Goal: Check status: Check status

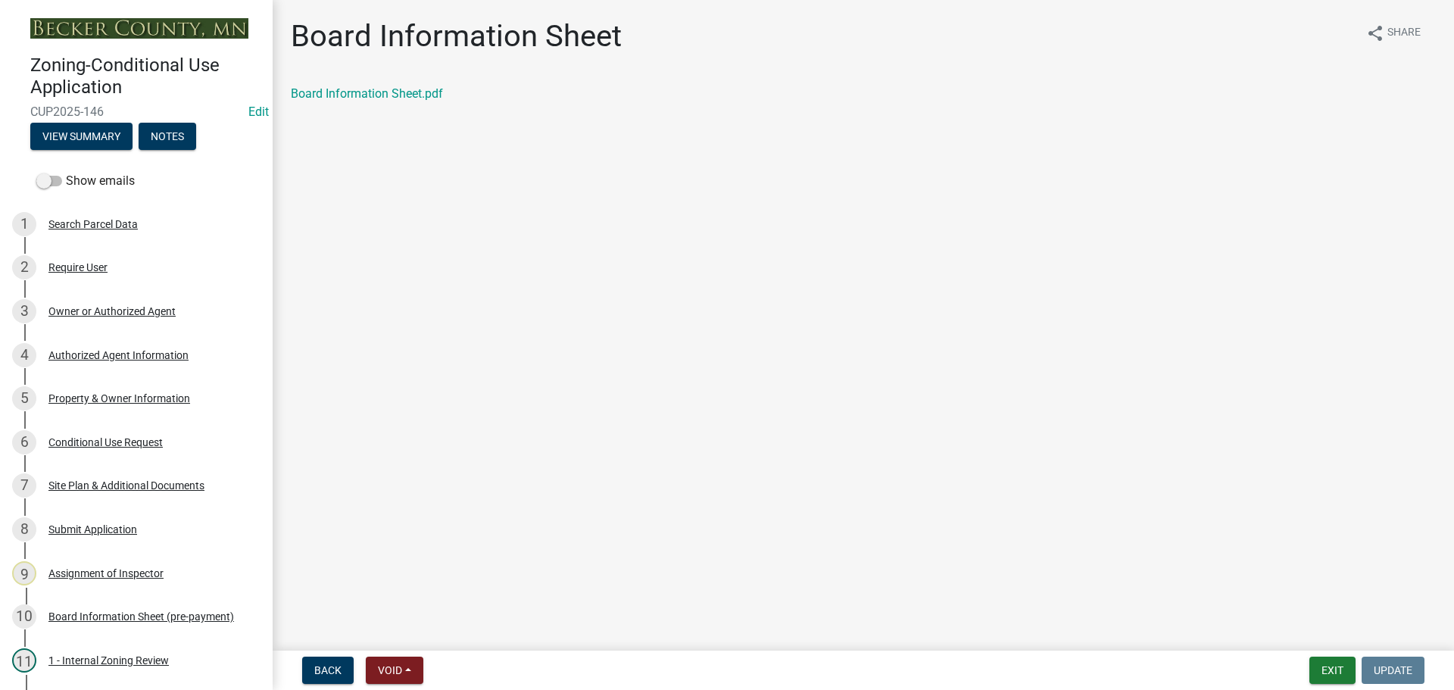
scroll to position [454, 0]
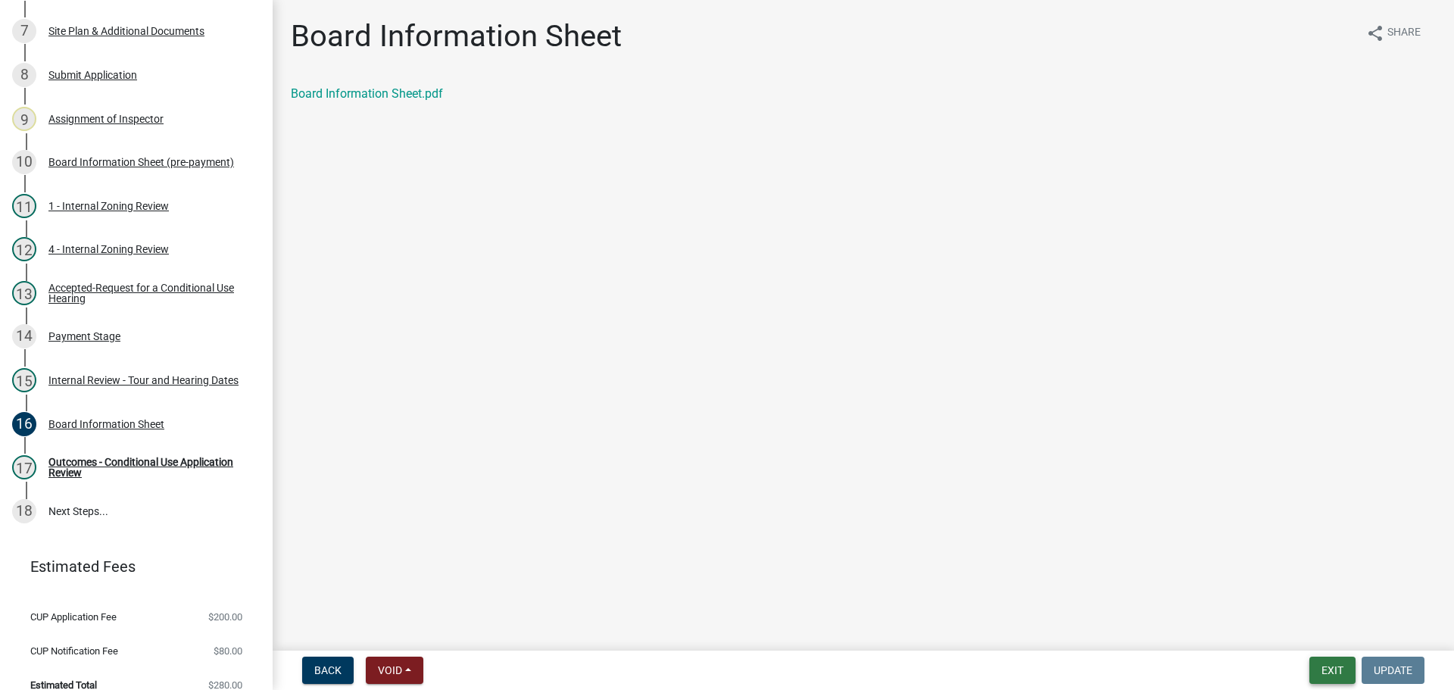
click at [1332, 666] on button "Exit" at bounding box center [1332, 670] width 46 height 27
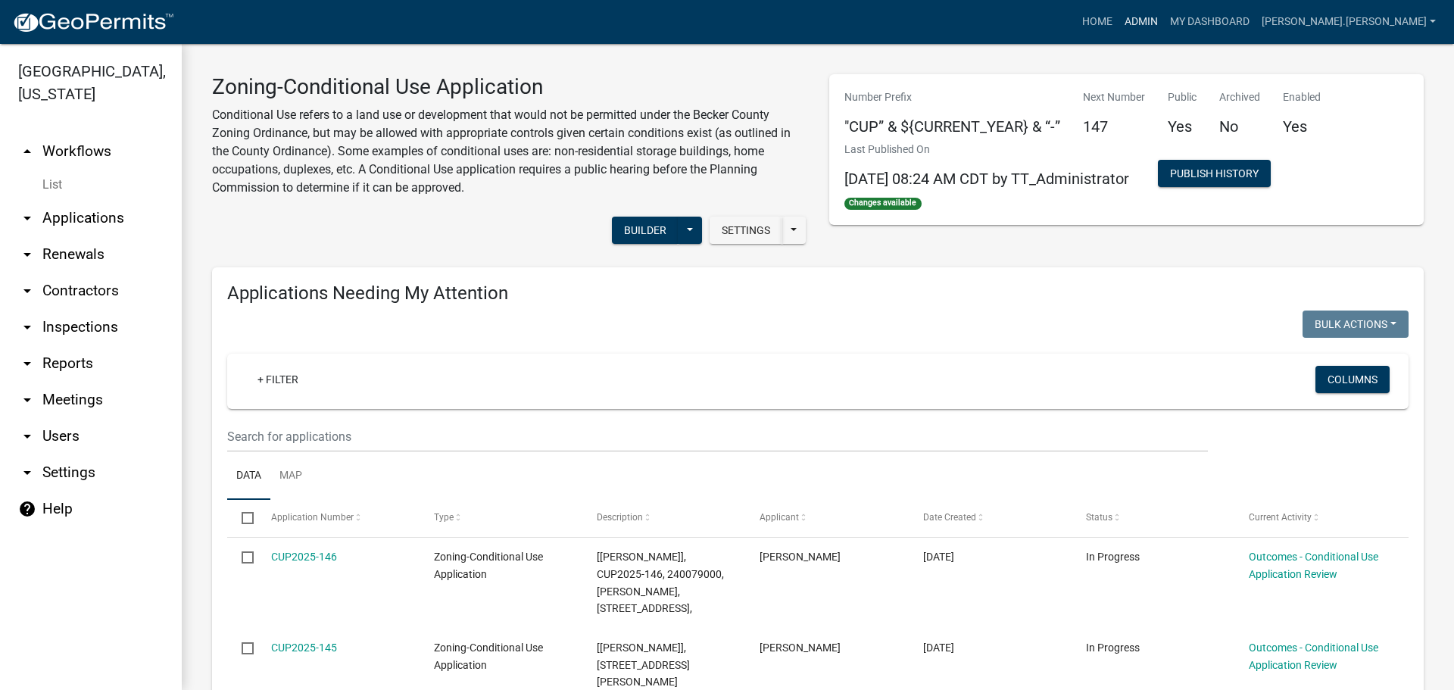
click at [1164, 19] on link "Admin" at bounding box center [1141, 22] width 45 height 29
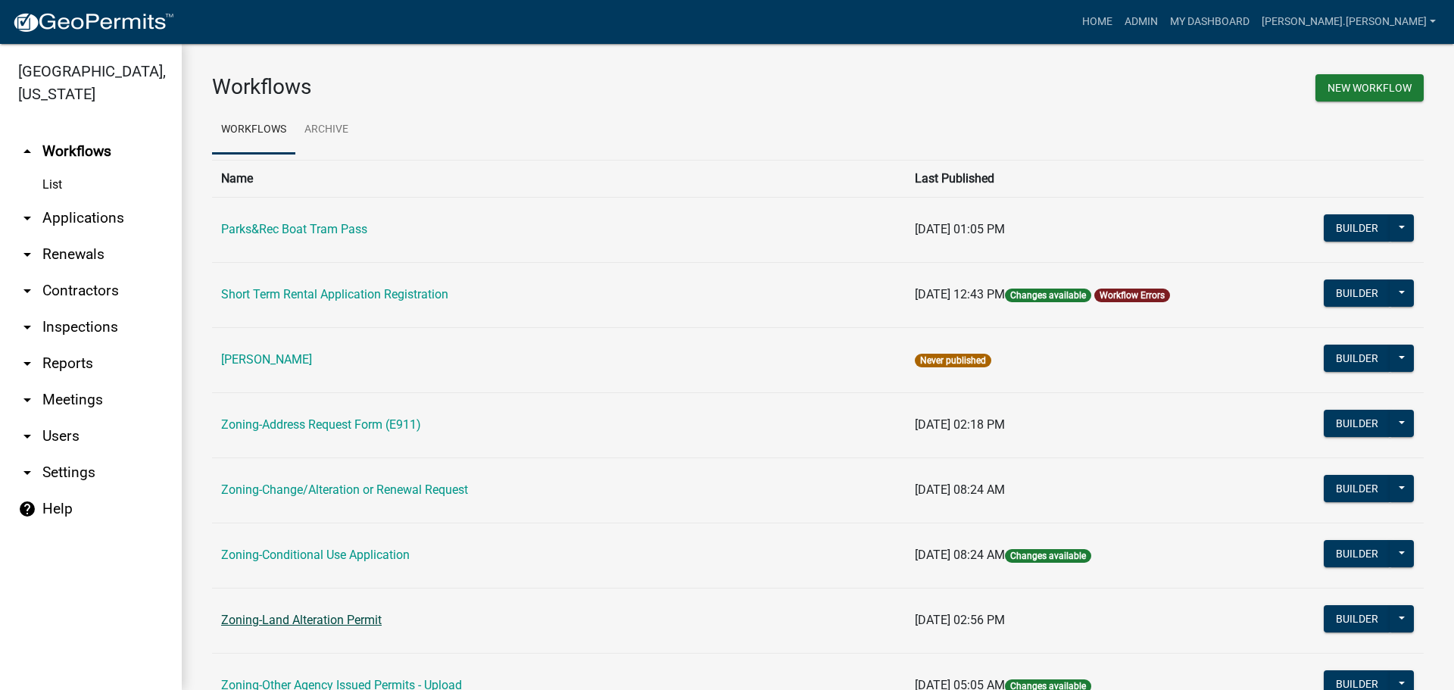
click at [296, 619] on link "Zoning-Land Alteration Permit" at bounding box center [301, 620] width 161 height 14
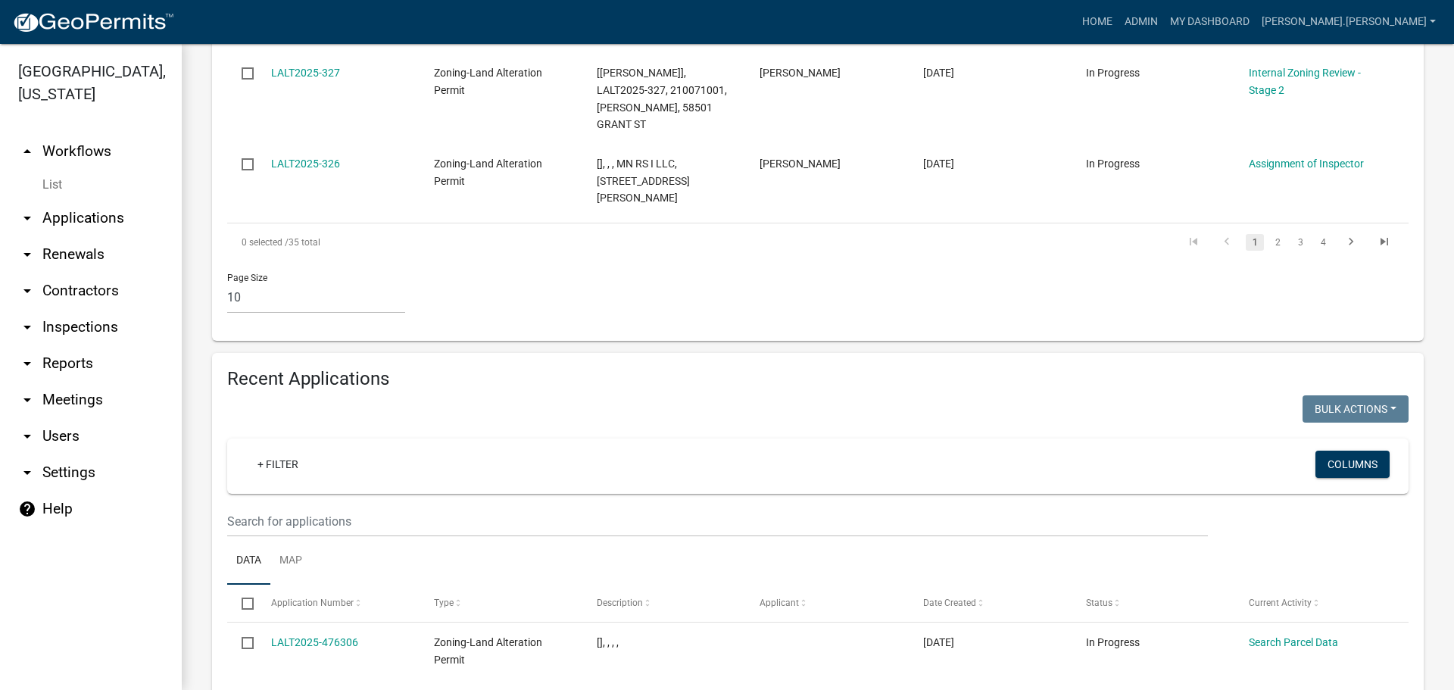
scroll to position [1287, 0]
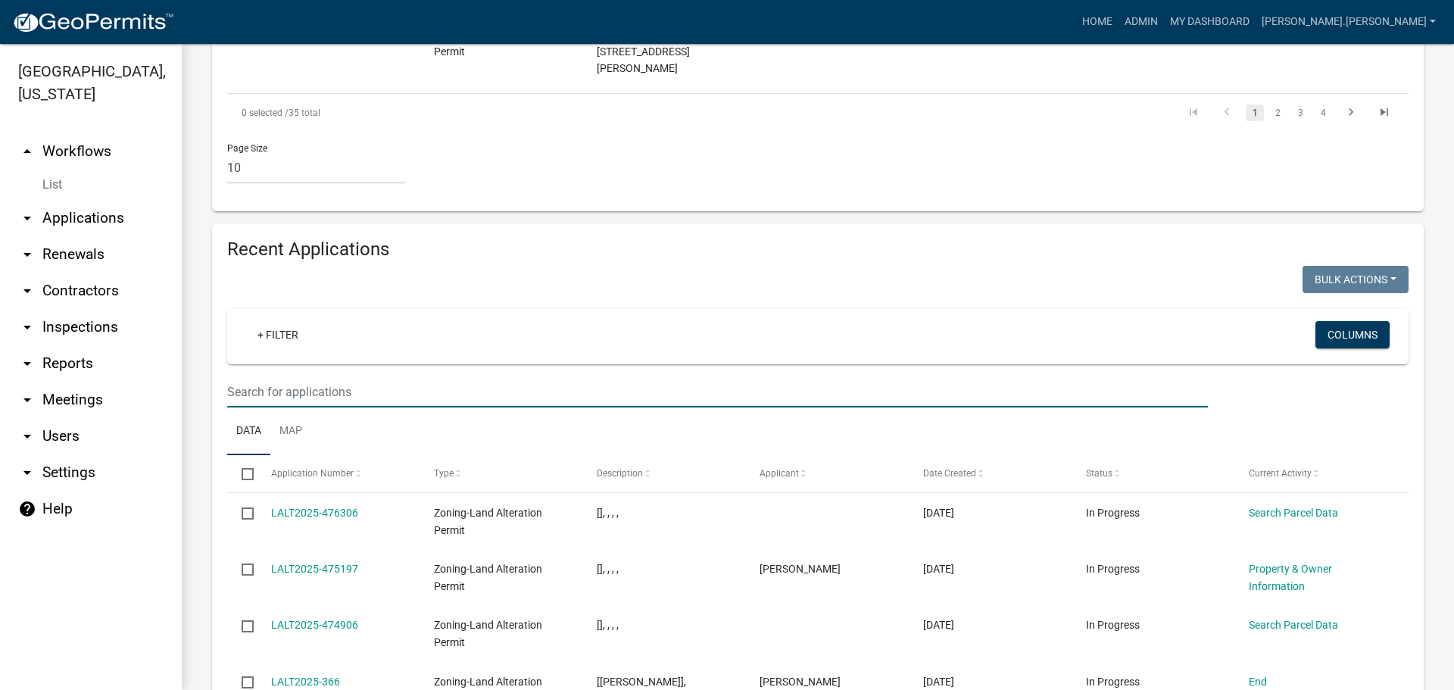
click at [417, 376] on input "text" at bounding box center [717, 391] width 981 height 31
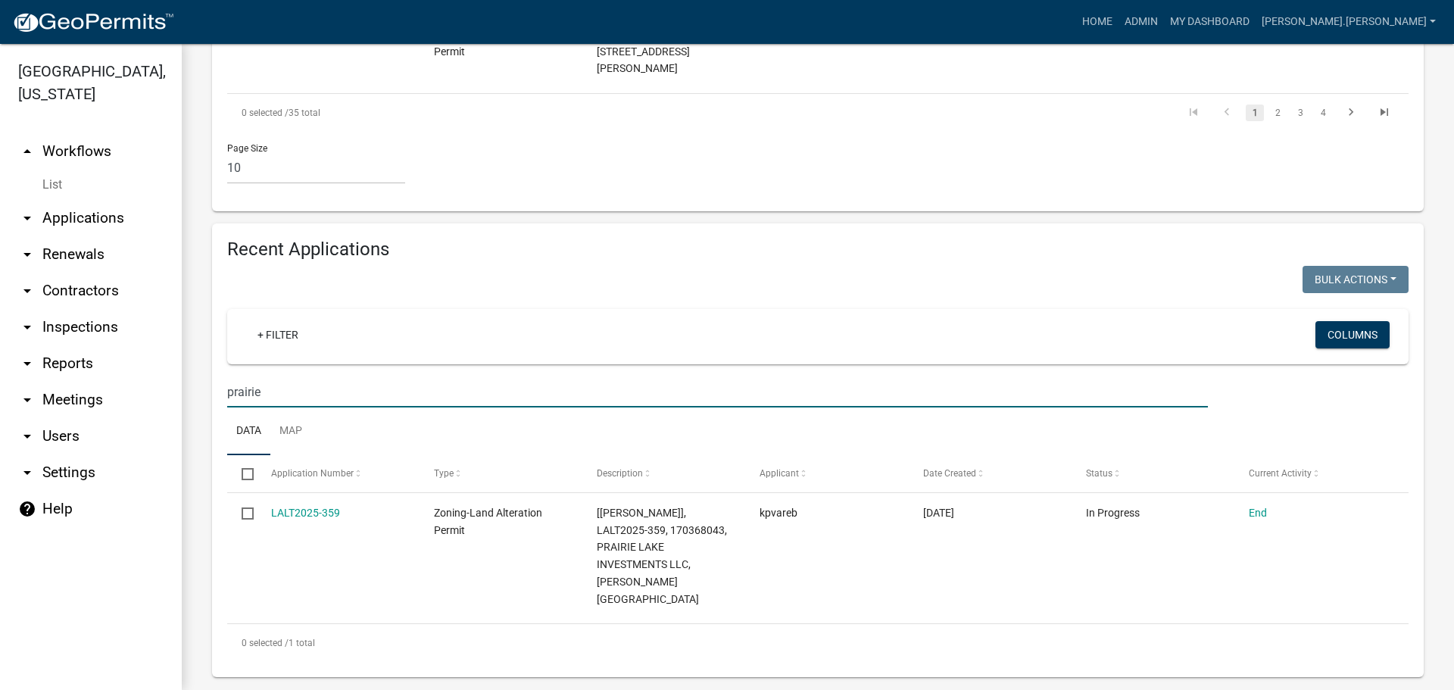
scroll to position [1253, 0]
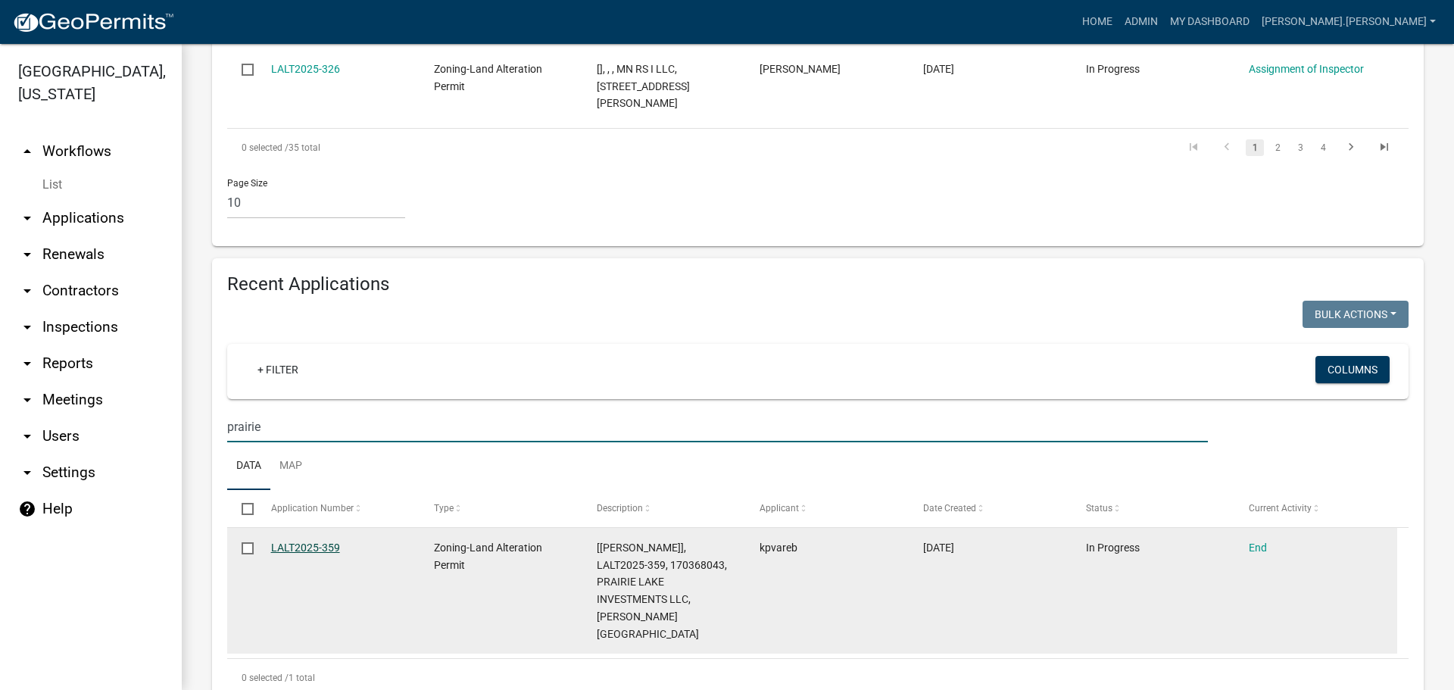
type input "prairie"
click at [320, 541] on link "LALT2025-359" at bounding box center [305, 547] width 69 height 12
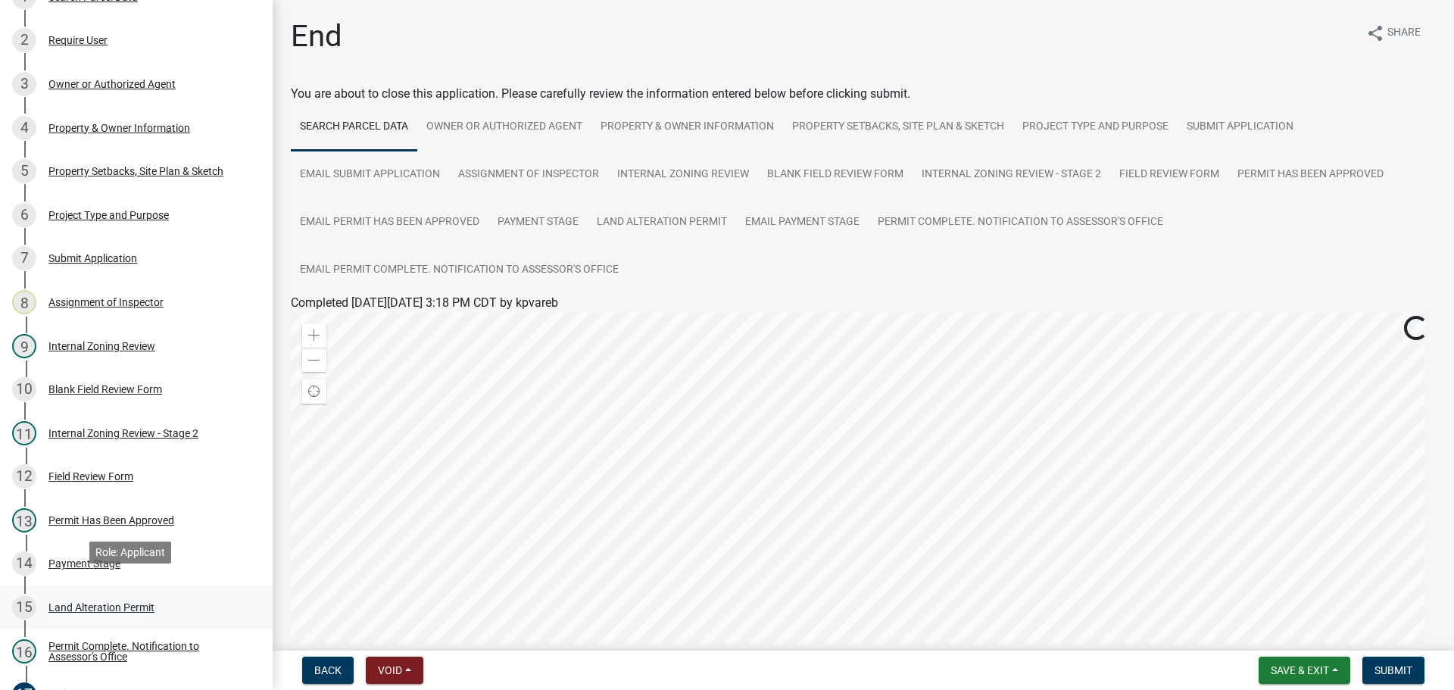
scroll to position [379, 0]
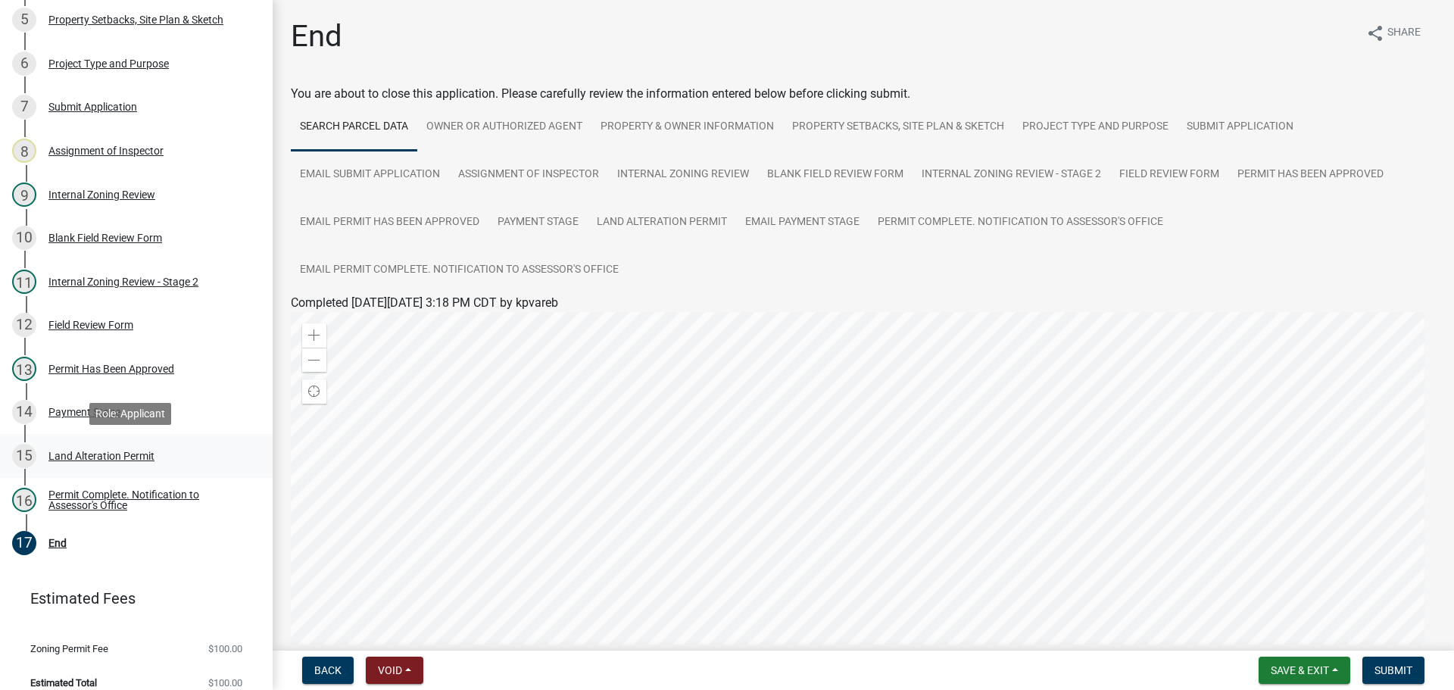
click at [117, 458] on div "Land Alteration Permit" at bounding box center [101, 456] width 106 height 11
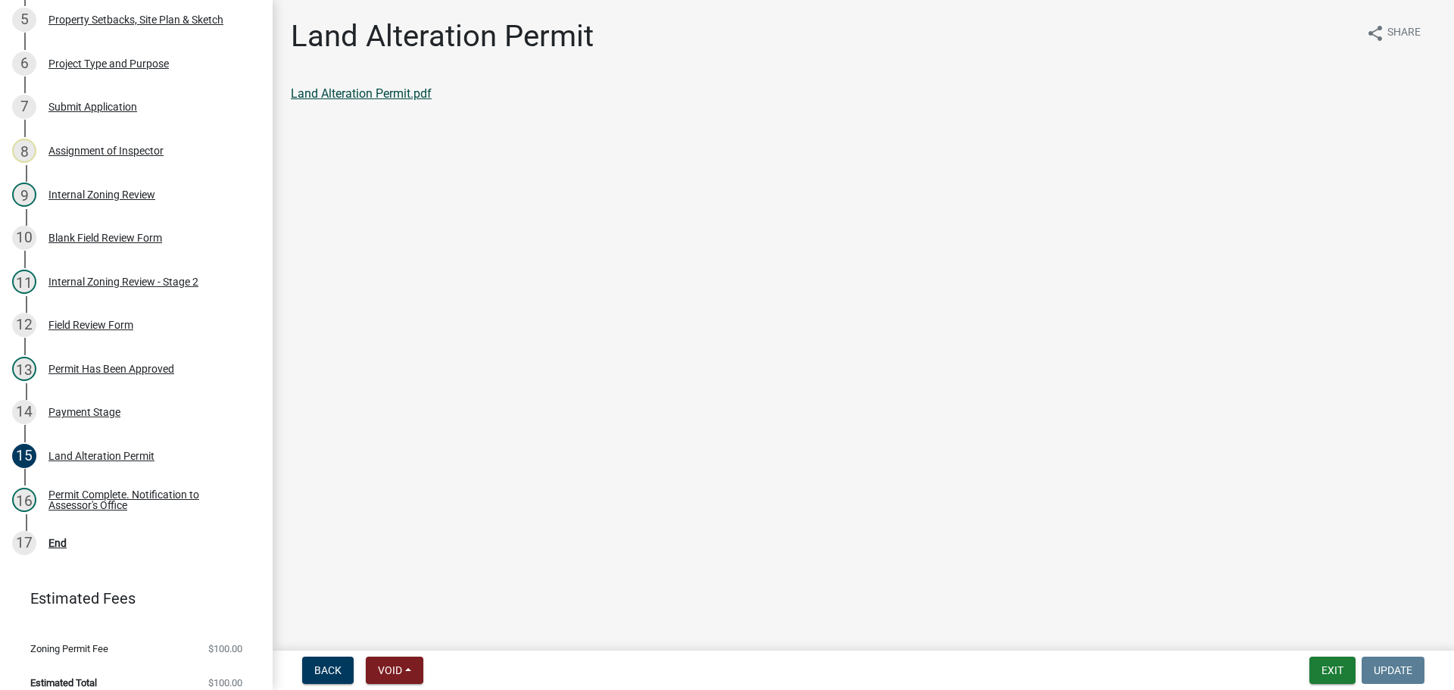
click at [370, 91] on link "Land Alteration Permit.pdf" at bounding box center [361, 93] width 141 height 14
click at [1318, 673] on button "Exit" at bounding box center [1332, 670] width 46 height 27
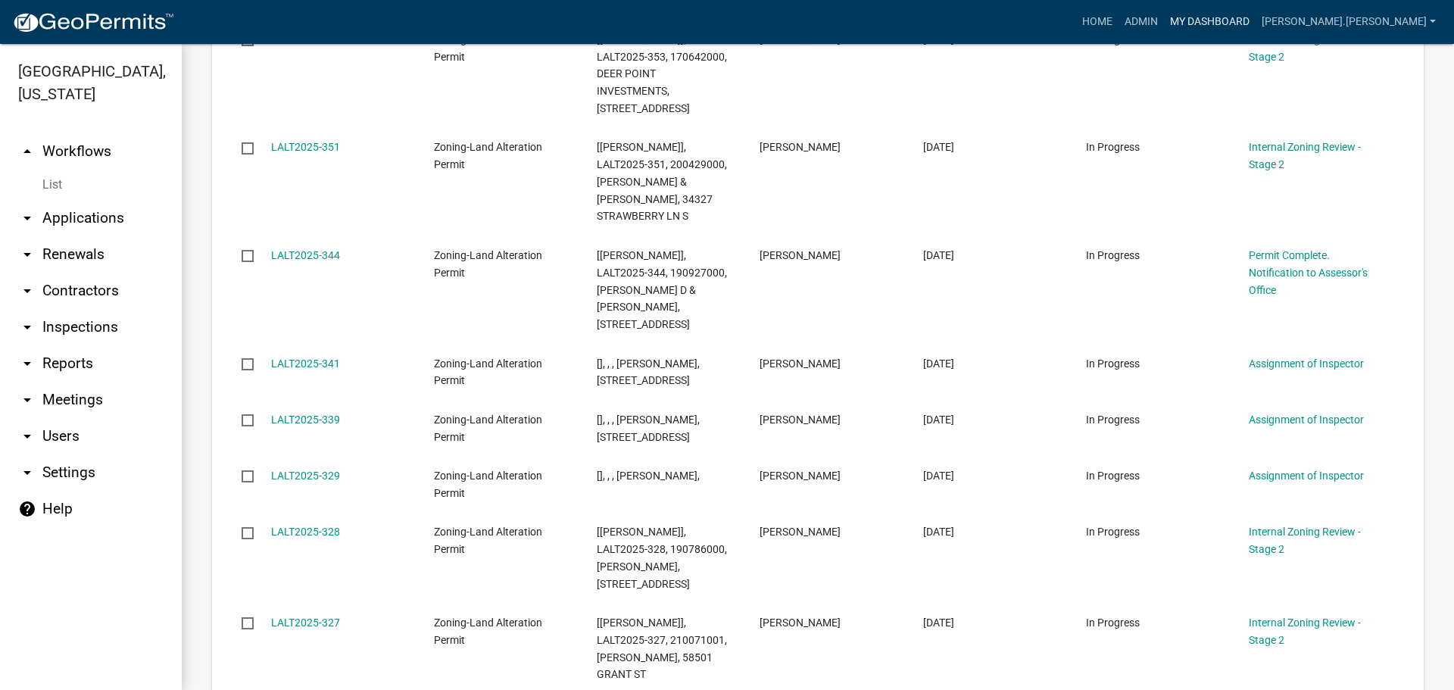
scroll to position [592, 0]
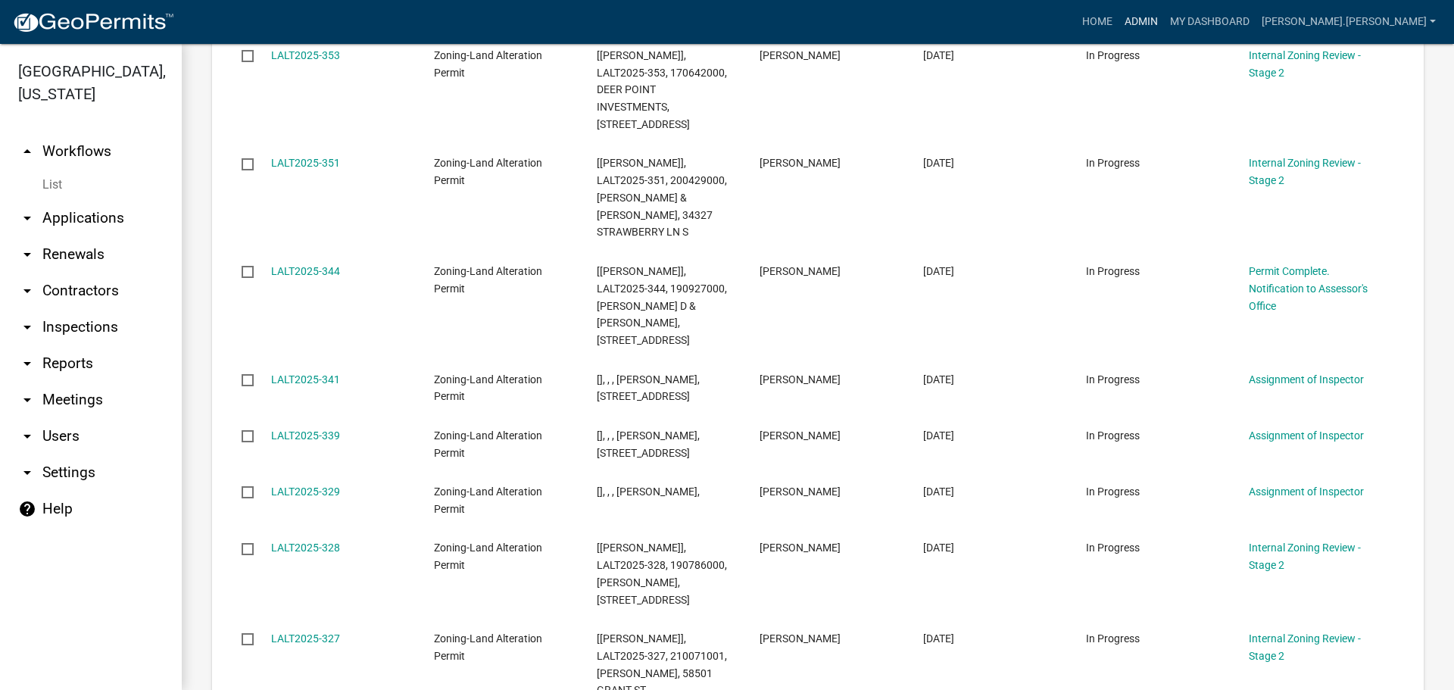
click at [1164, 18] on link "Admin" at bounding box center [1141, 22] width 45 height 29
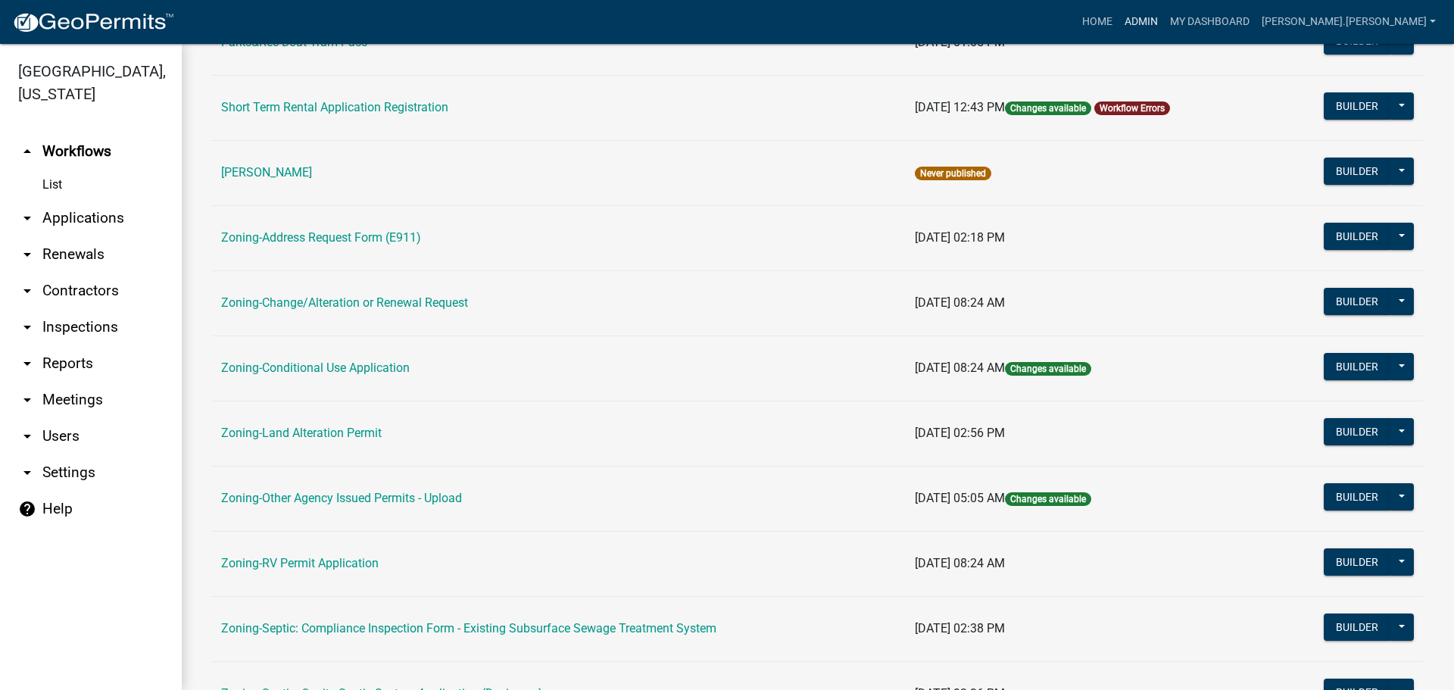
scroll to position [303, 0]
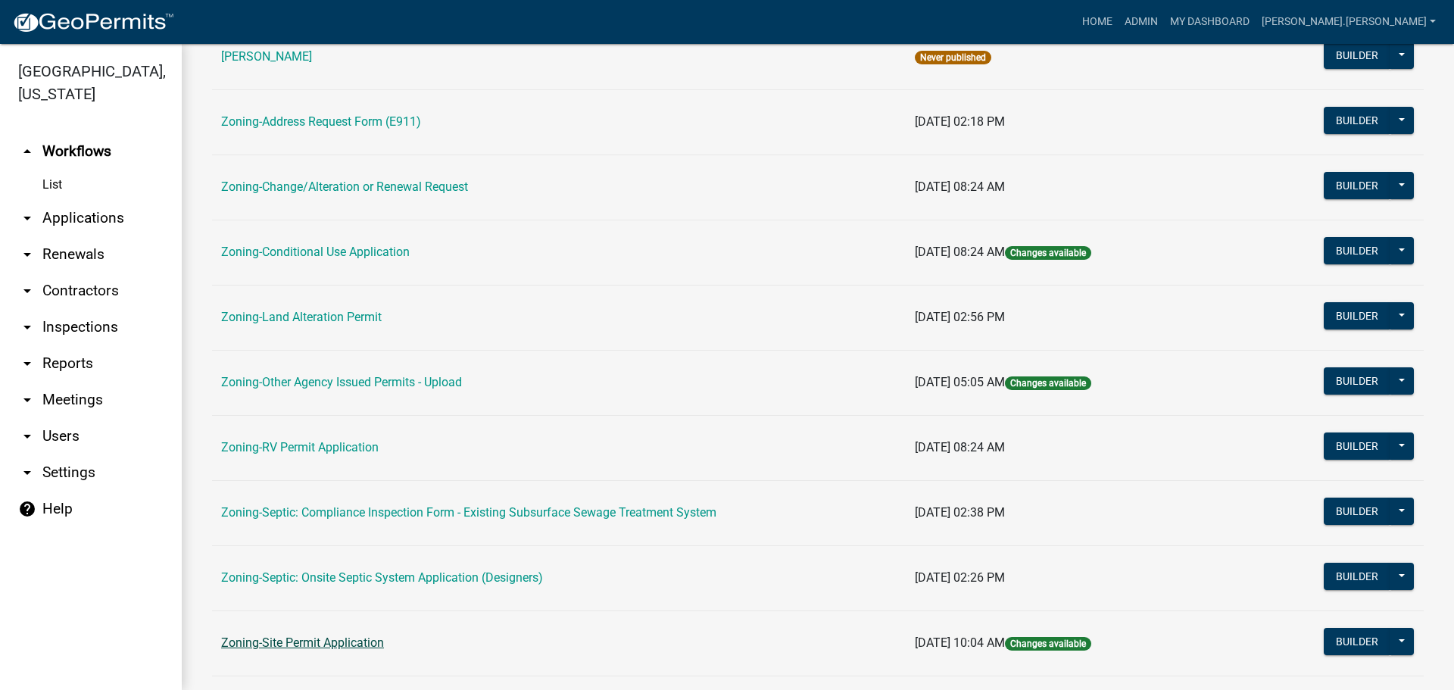
click at [314, 638] on link "Zoning-Site Permit Application" at bounding box center [302, 642] width 163 height 14
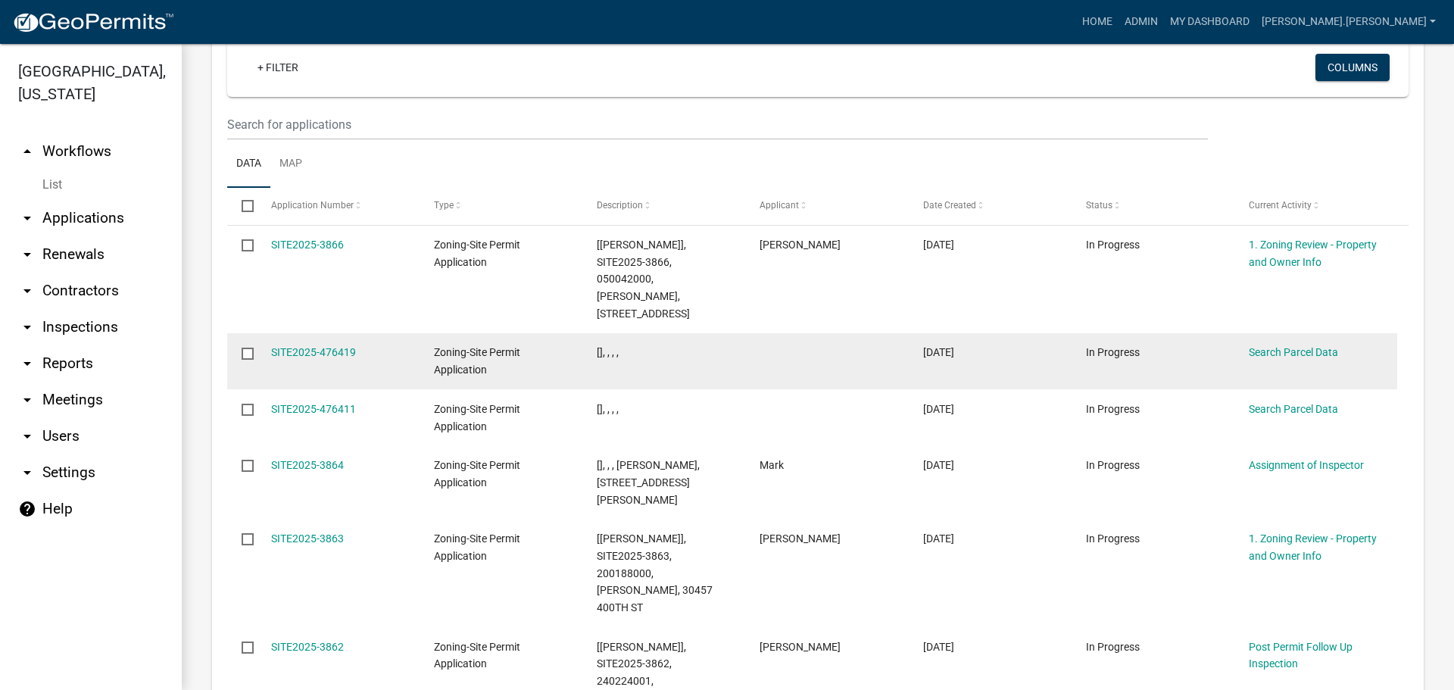
scroll to position [629, 0]
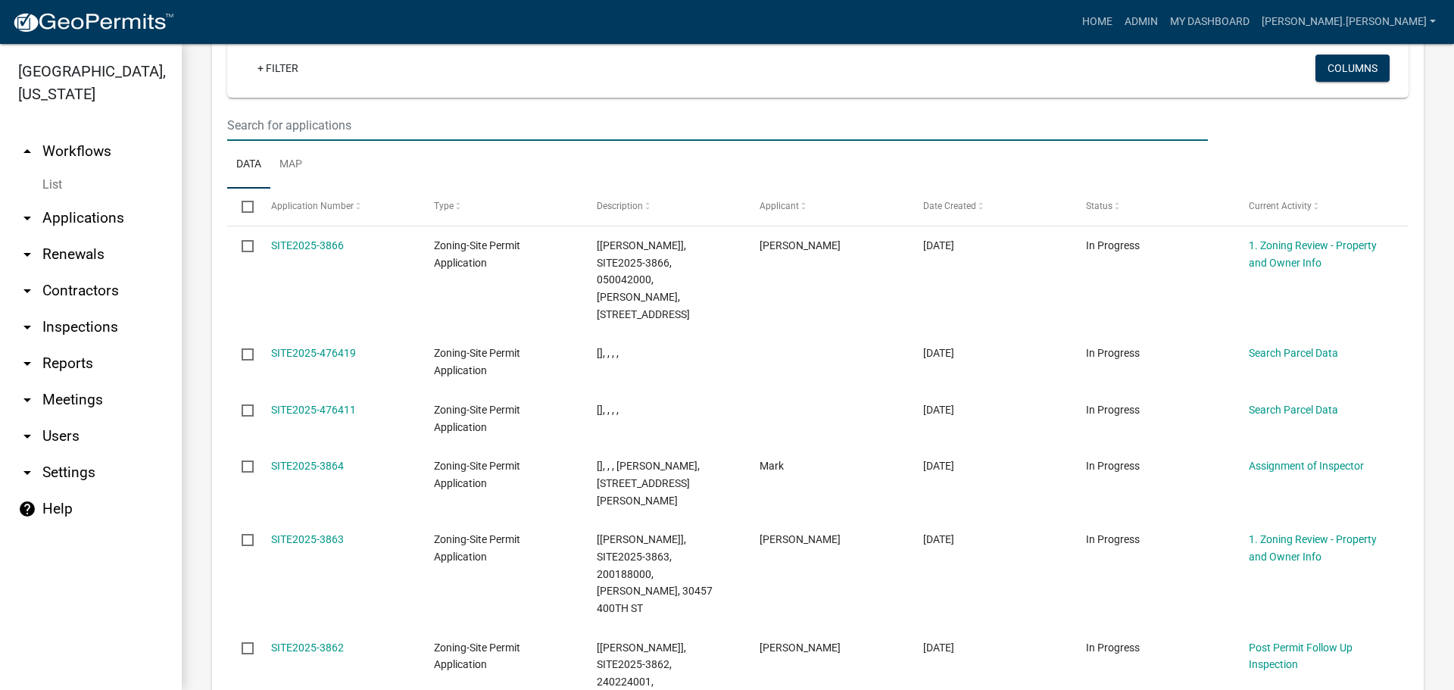
click at [329, 127] on input "text" at bounding box center [717, 125] width 981 height 31
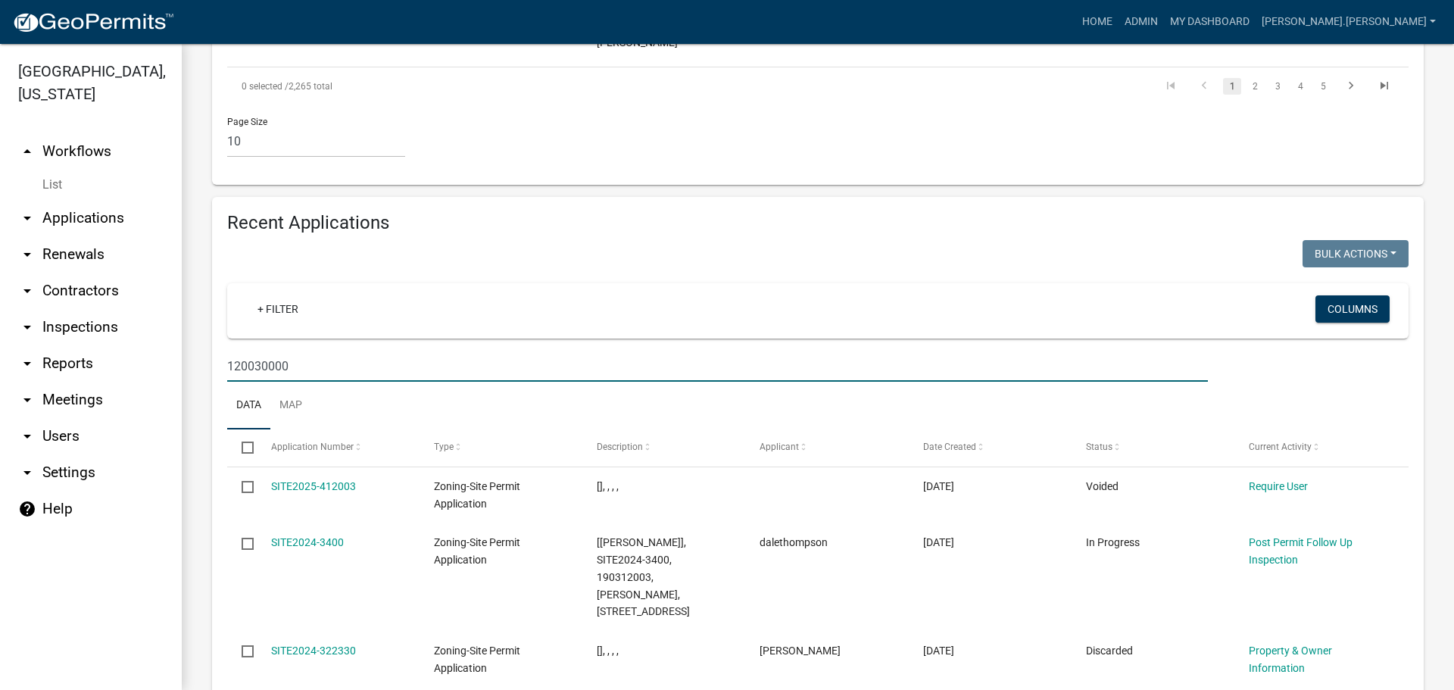
type input "120030000"
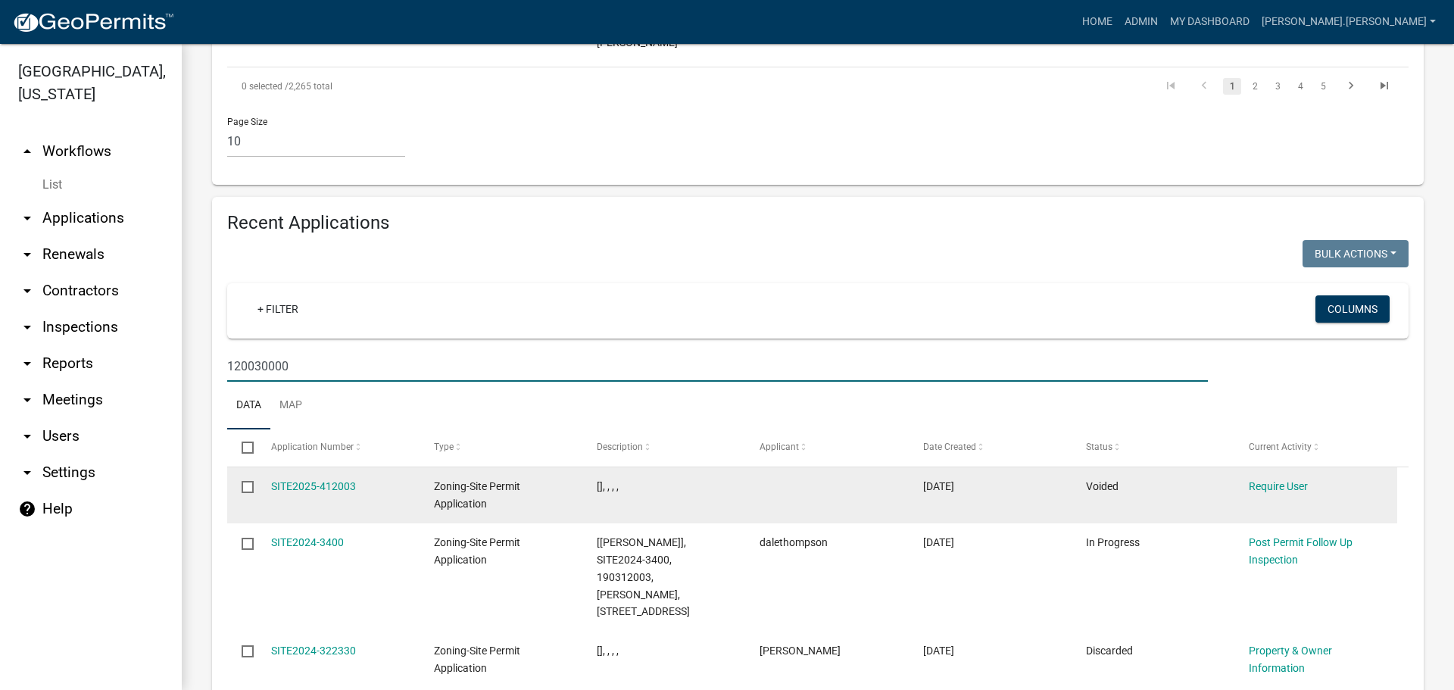
scroll to position [1386, 0]
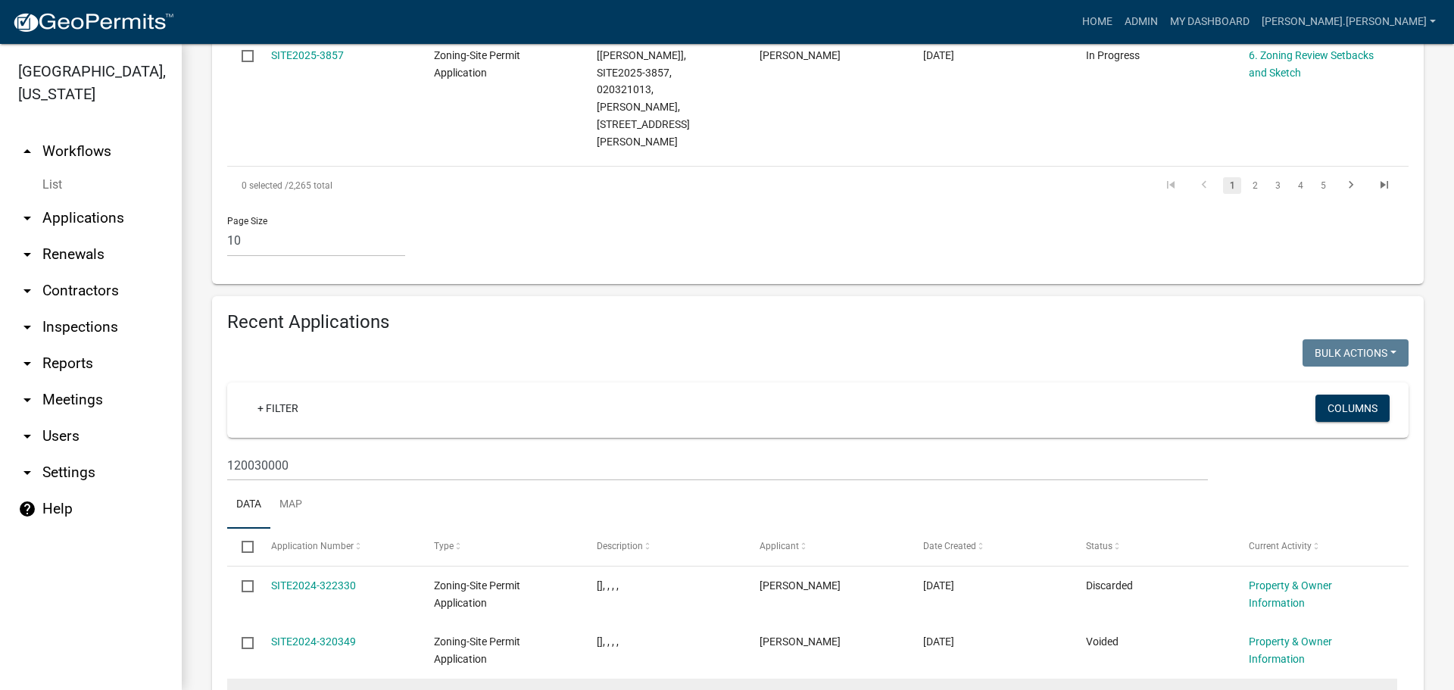
click at [325, 689] on link "SITE2024-3367" at bounding box center [307, 698] width 73 height 12
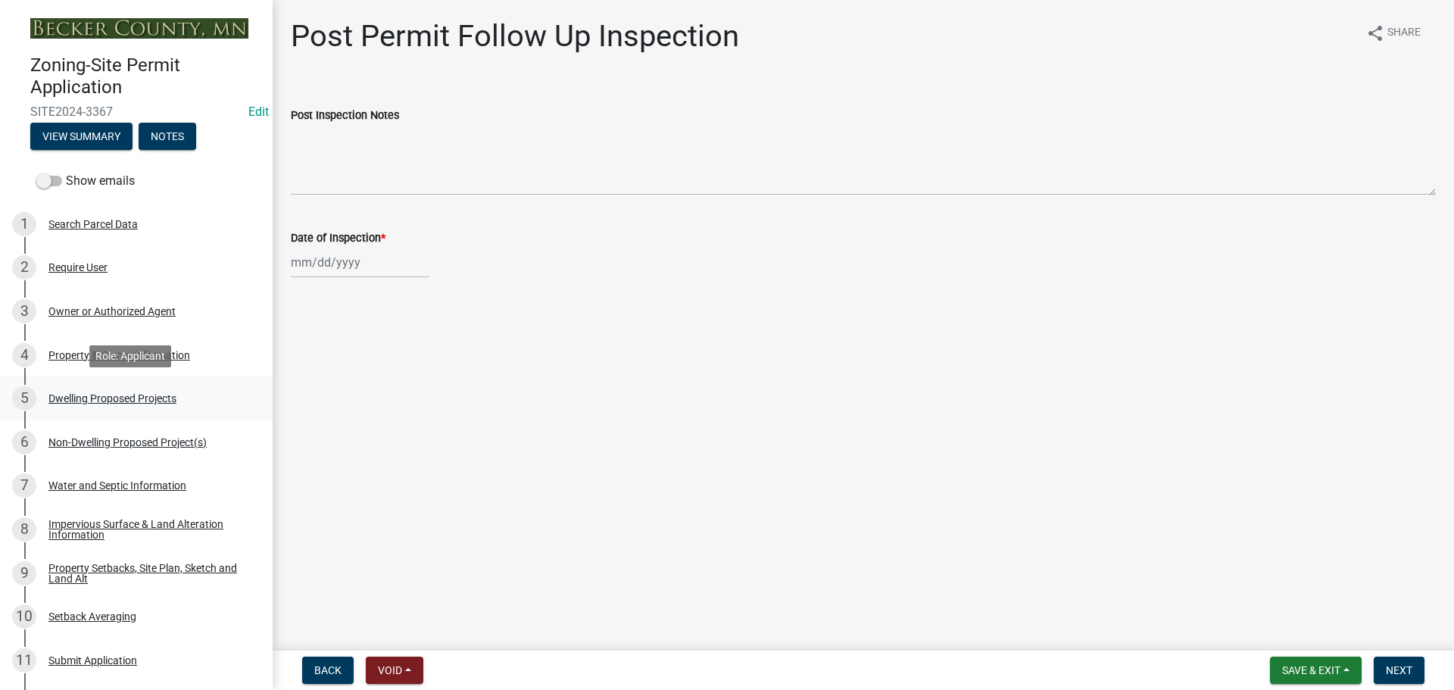
click at [130, 397] on div "Dwelling Proposed Projects" at bounding box center [112, 398] width 128 height 11
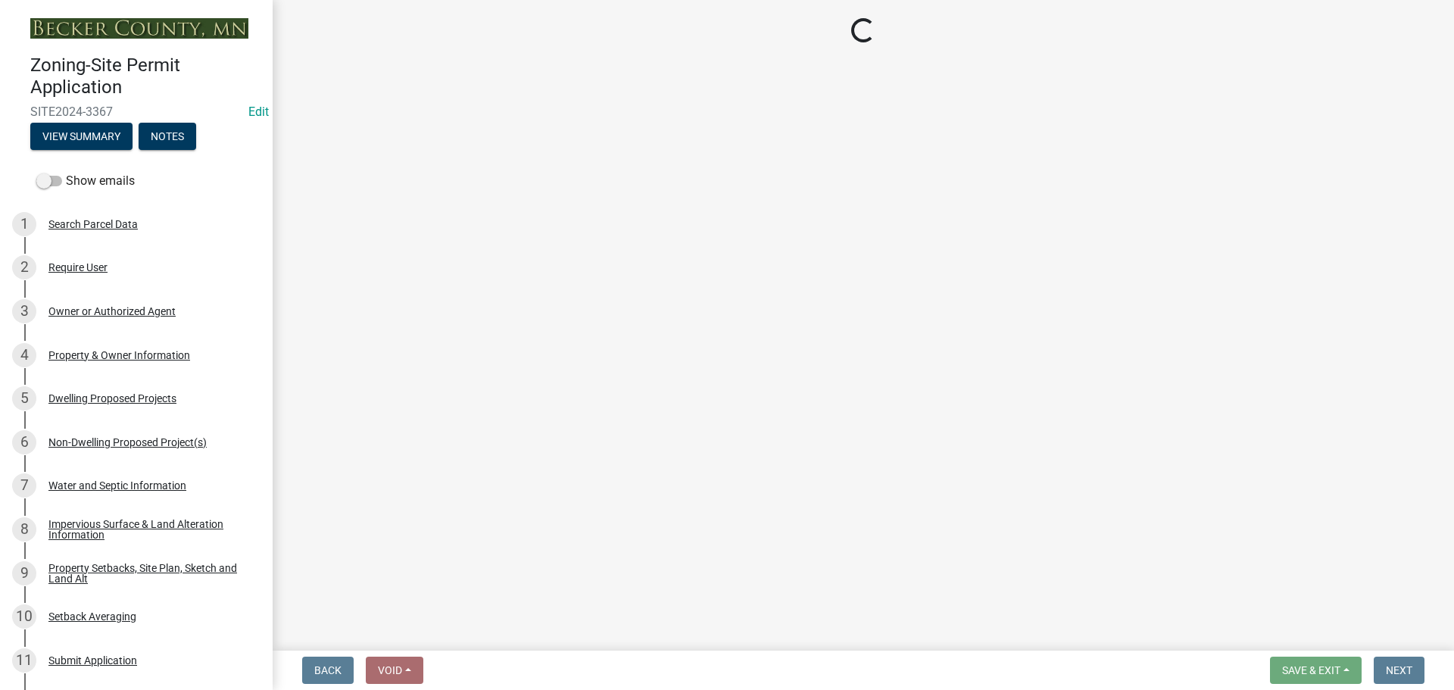
select select "b76c2e3f-c59d-4748-8205-29623accd873"
select select "566f81cc-4b3f-4ecb-9f16-a2b313352c61"
select select "59a6fdaa-56b6-4bcd-87b7-d867a7d784e6"
select select "0335f861-ace8-4286-9a22-f4eddda41bd9"
select select "e5b6e178-1d4e-46f3-8fba-19f7851c487a"
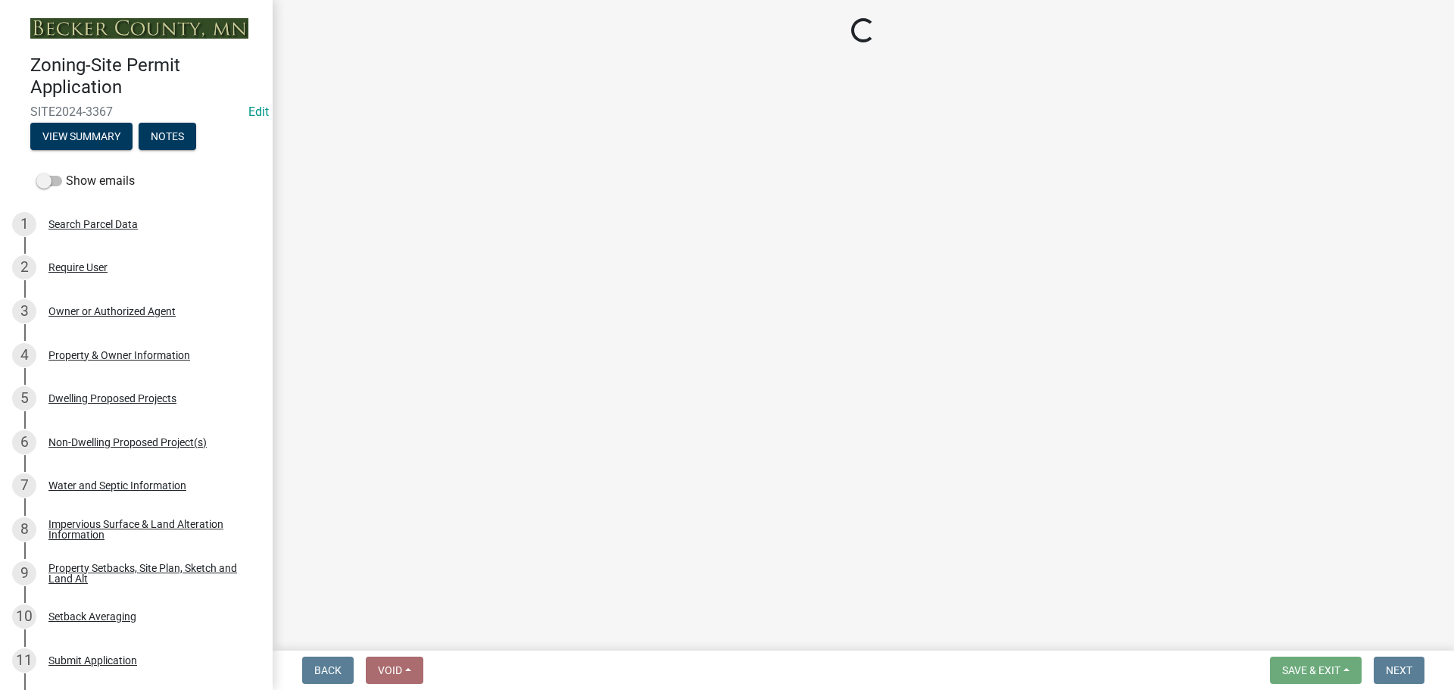
select select "247d334f-ddb5-435c-9042-0e10186c5422"
select select "5dd6cdd5-8b7d-4534-b791-478230f7b8b7"
select select "638dddef-31f4-4d73-b0b5-0ffc7b344434"
select select "77b5241b-0119-4fa2-9bfc-d73dc1f4ad97"
select select "8786fdd2-7f96-462d-8069-e958fae6b9a0"
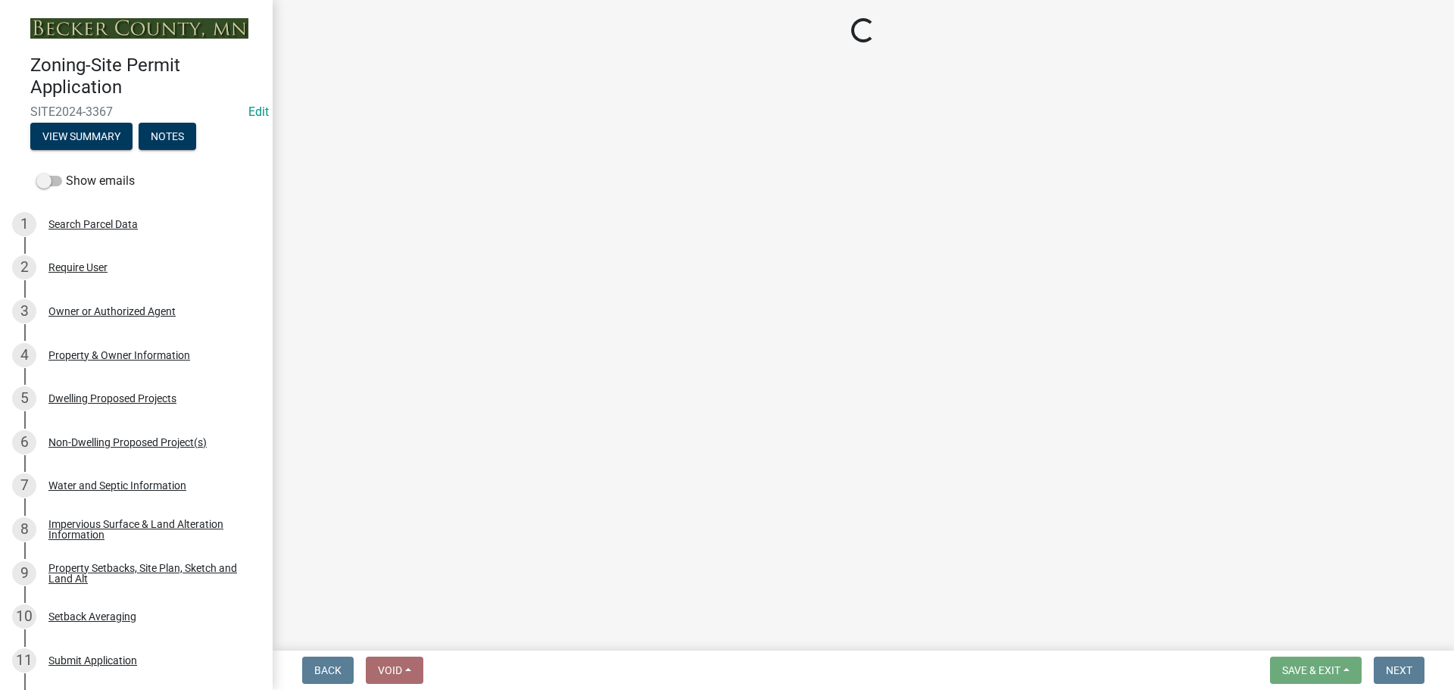
select select "4a8ad383-c5a2-40bb-ad4f-149074988e68"
select select "3d6d33a4-08a3-4693-9e40-f7dc371bbdbe"
select select "92a0ce08-7963-4b1d-9a71-a10ef3c9fec5"
select select "8e4dc0e1-7dfa-4afc-85b9-5ad40795f204"
select select "107cbe59-677b-44f2-96fc-816b282ebb79"
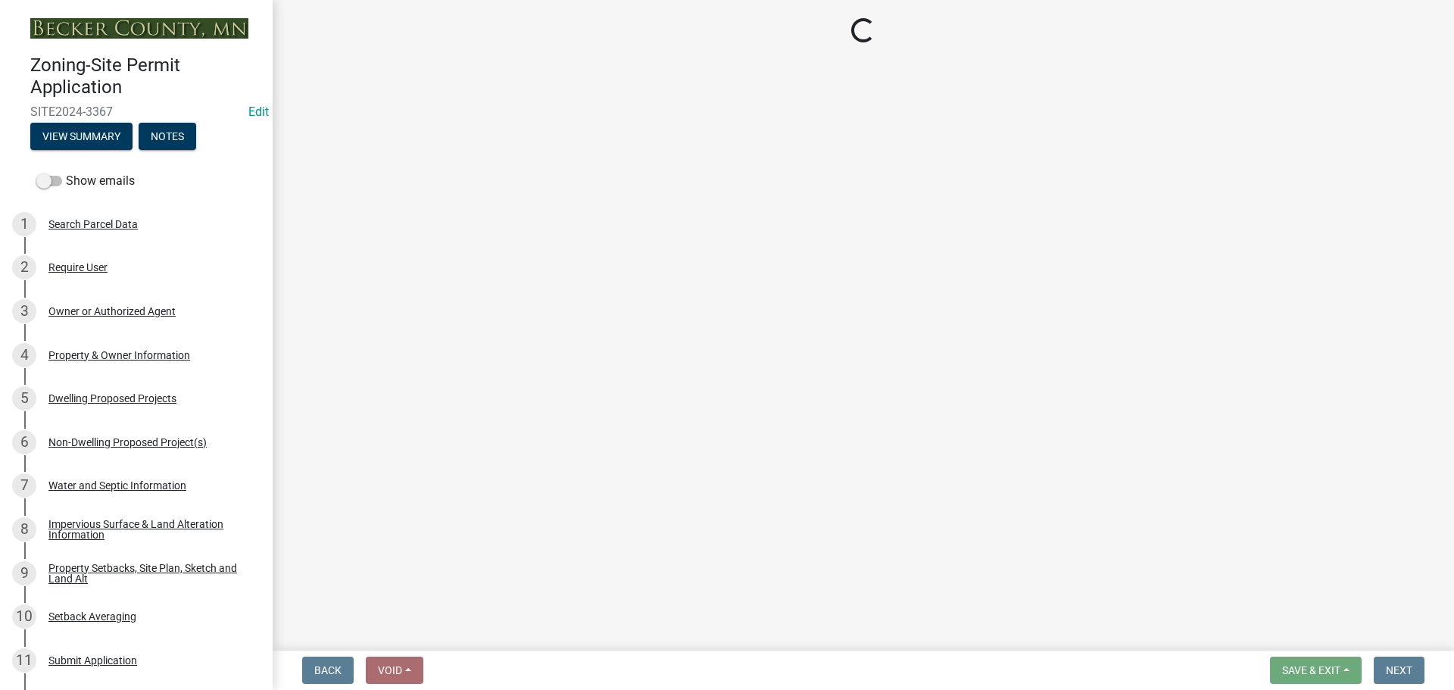
select select "28828aef-865b-4bf7-b4ec-c9434812b2ec"
select select "7f420323-49a9-4fd0-9441-05b3dc777552"
select select "ec305202-ae01-487b-b5e4-3a5aacc1e384"
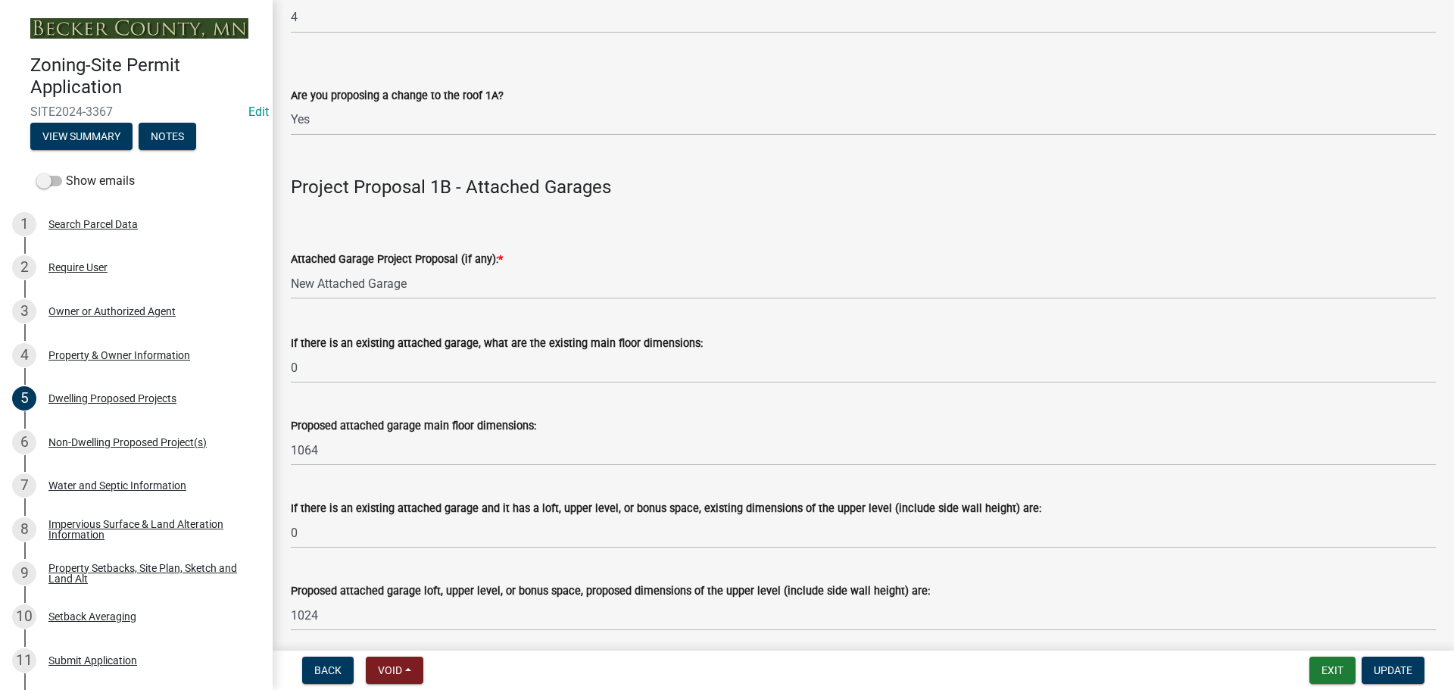
scroll to position [1590, 0]
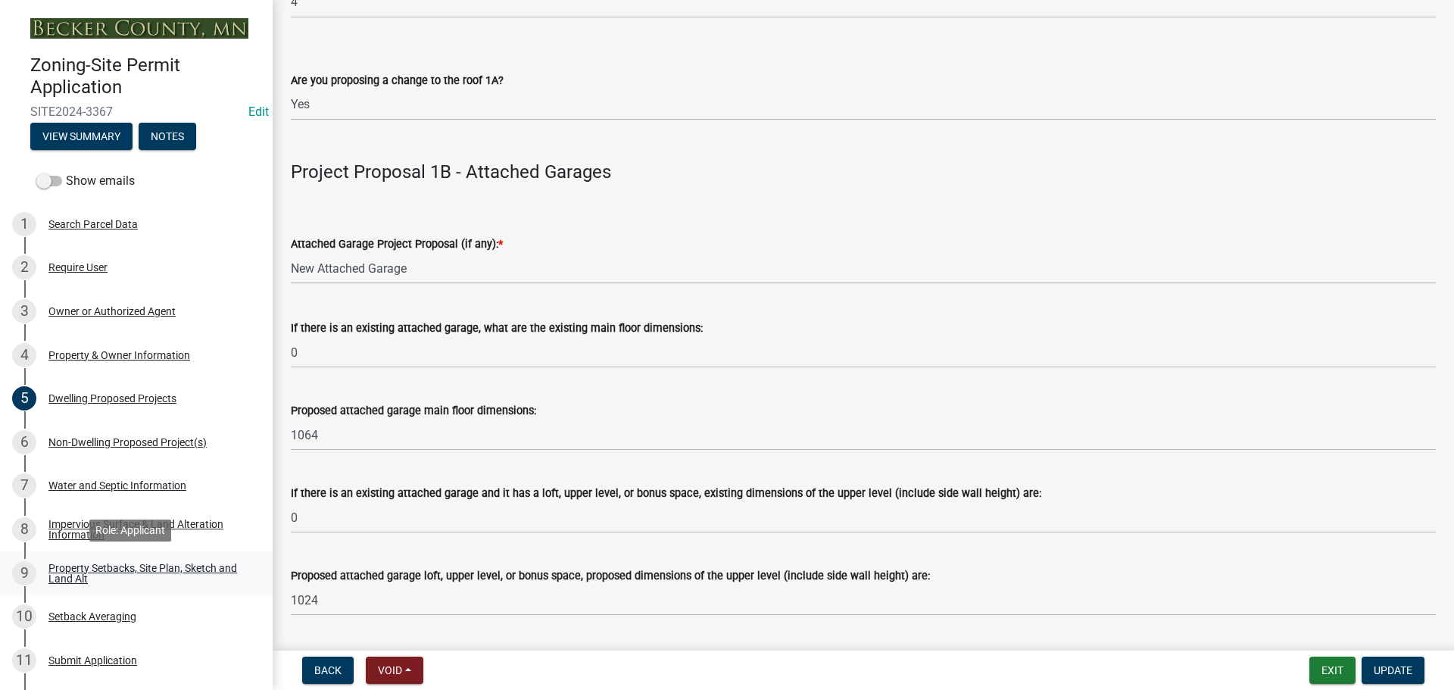
click at [64, 576] on div "Property Setbacks, Site Plan, Sketch and Land Alt" at bounding box center [148, 573] width 200 height 21
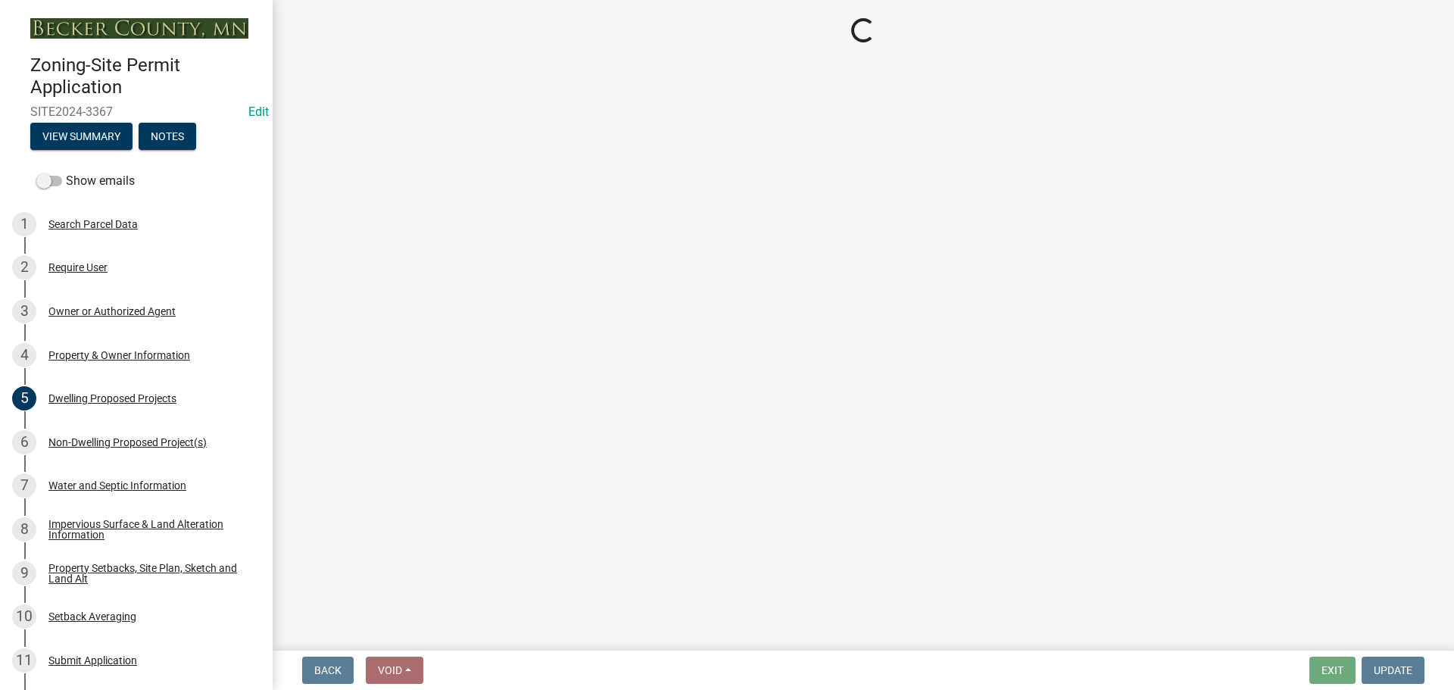
select select "7b13c63f-e699-4112-b373-98fbd28ec536"
select select "6985af9e-5d7a-475f-b5e2-9860e6a4c460"
select select "b56a4575-9846-47cf-8067-c59a4853da22"
select select "12f785fb-c378-4b18-841c-21c73dc99083"
select select "e8ab2dc3-aa3f-46f3-9b4a-37eb25ad84af"
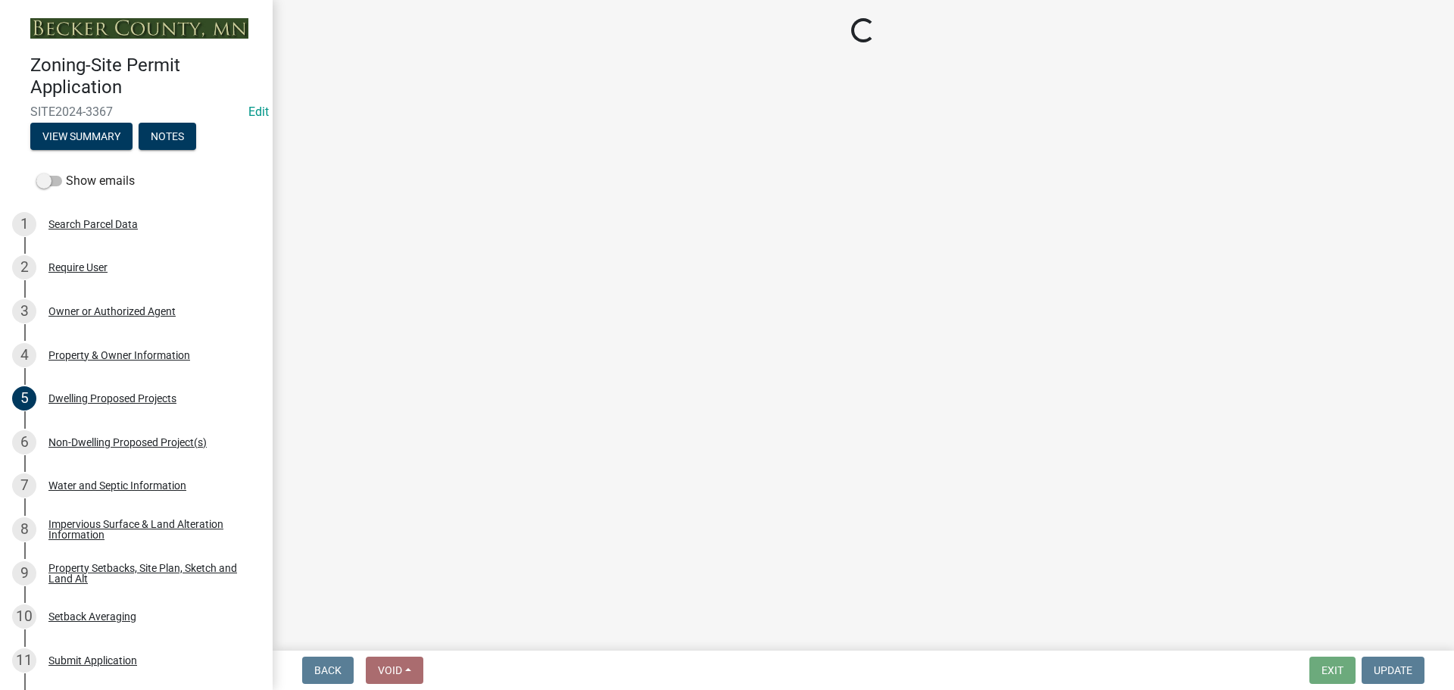
select select "27b2a8b4-abf6-463e-8c0c-7c5d2b4fe26f"
select select "5ad4ab64-b44e-481c-9000-9e5907aa74e1"
select select "e019de12-4845-45f2-ad10-5fb76eee0e55"
select select "288143c3-cc30-40f5-bb2a-2522511345b2"
select select "133211ff-91ce-4a0a-9235-b48a7e2069a0"
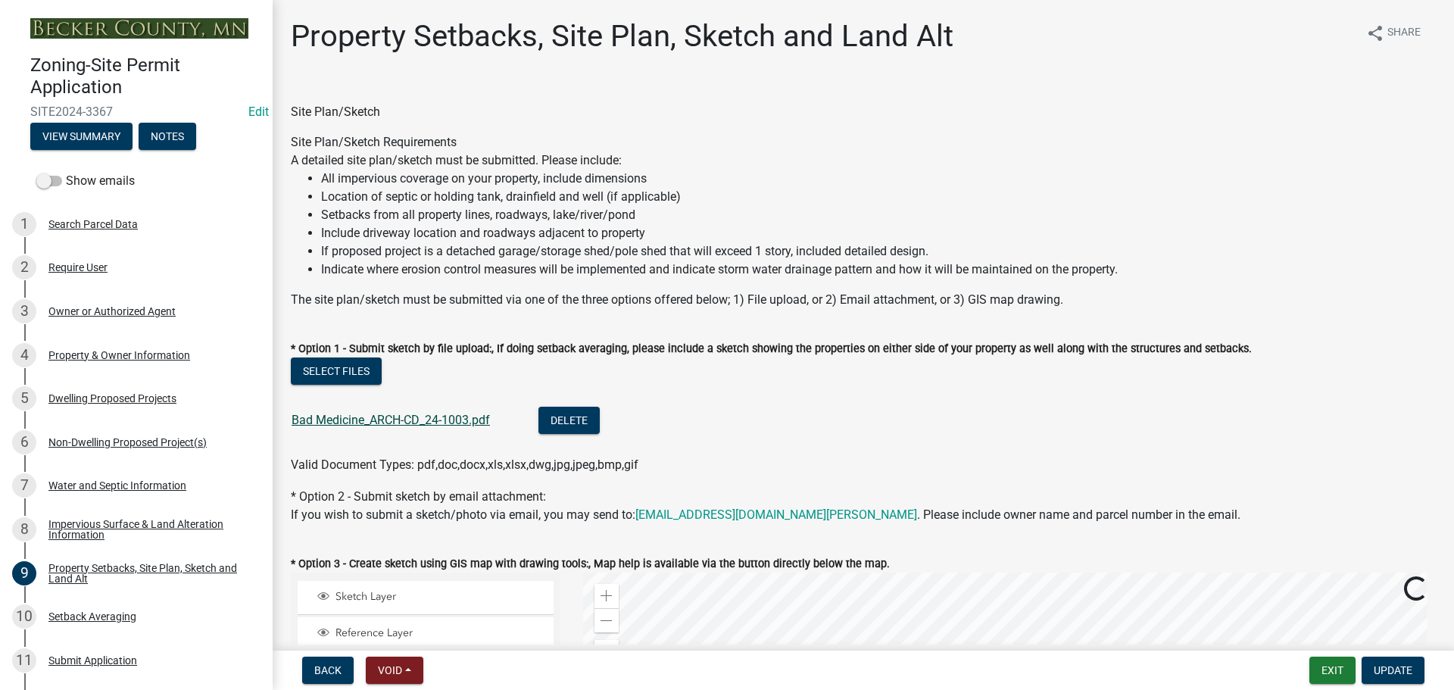
click at [438, 414] on link "Bad Medicine_ARCH-CD_24-1003.pdf" at bounding box center [391, 420] width 198 height 14
